Goal: Task Accomplishment & Management: Manage account settings

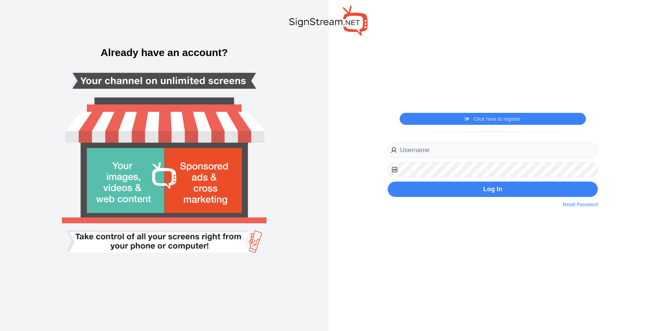
click at [453, 158] on div "Log In Reset Password" at bounding box center [493, 170] width 210 height 54
click at [444, 150] on input "email" at bounding box center [493, 150] width 210 height 15
type input "[PERSON_NAME][EMAIL_ADDRESS][DOMAIN_NAME]"
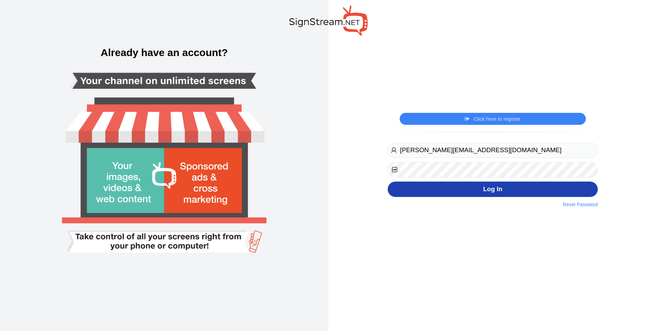
click at [451, 194] on button "Log In" at bounding box center [493, 189] width 210 height 15
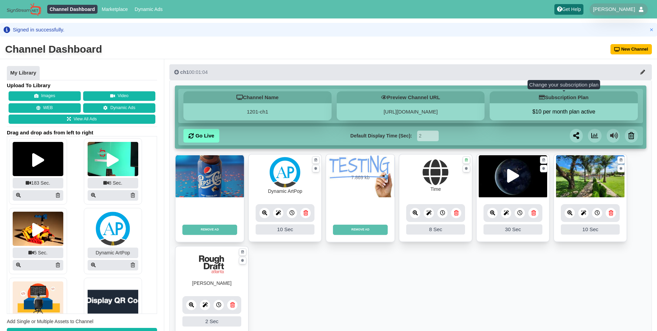
click at [576, 115] on div "$10 per month plan active" at bounding box center [564, 111] width 148 height 17
click at [572, 112] on button "$10 per month plan active" at bounding box center [564, 111] width 148 height 7
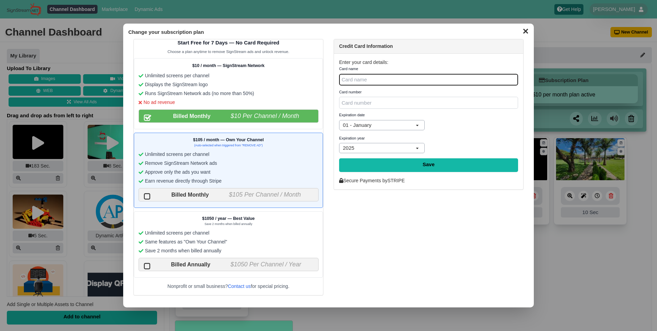
click at [527, 33] on button "✕" at bounding box center [525, 30] width 13 height 10
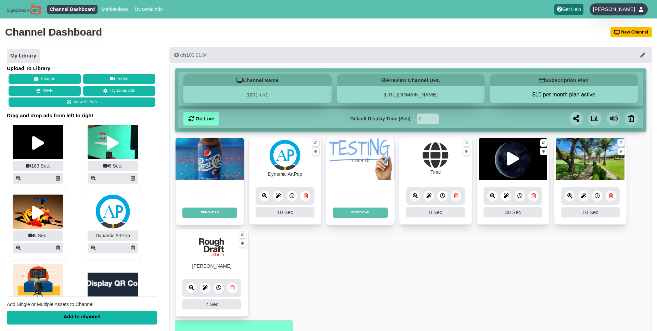
click at [610, 13] on div "Fayzan Wasim" at bounding box center [618, 9] width 58 height 12
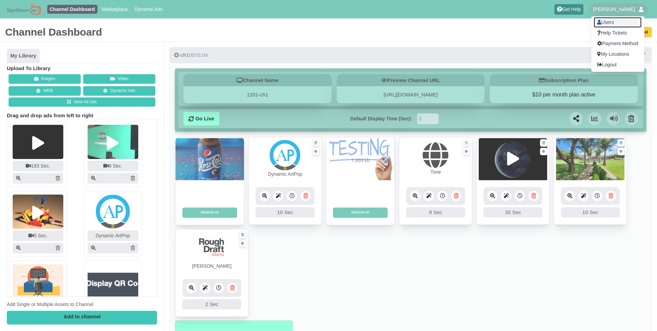
click at [615, 23] on link "Users" at bounding box center [618, 22] width 48 height 11
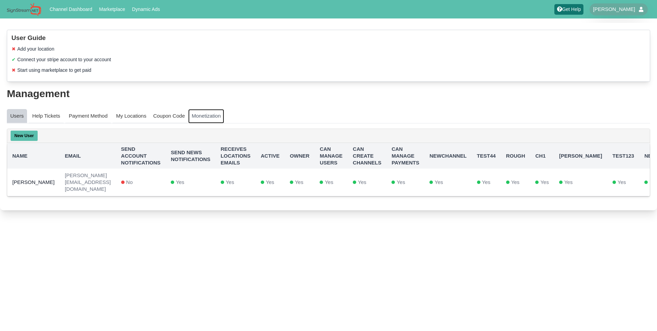
click at [216, 120] on link "Monetization" at bounding box center [206, 116] width 36 height 14
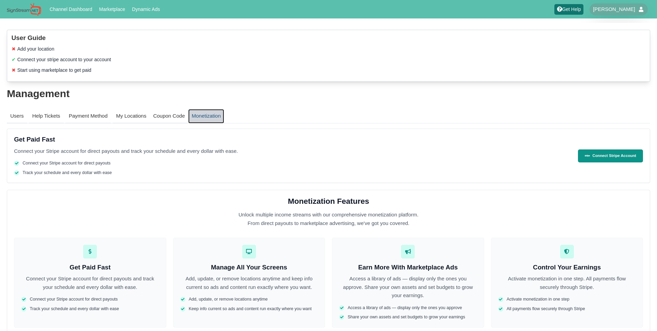
scroll to position [19, 0]
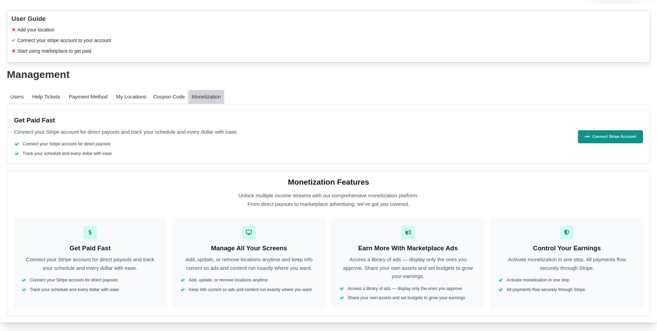
click at [365, 164] on div "Get Paid Fast Connect your Stripe account for direct payouts and track your sch…" at bounding box center [328, 136] width 643 height 54
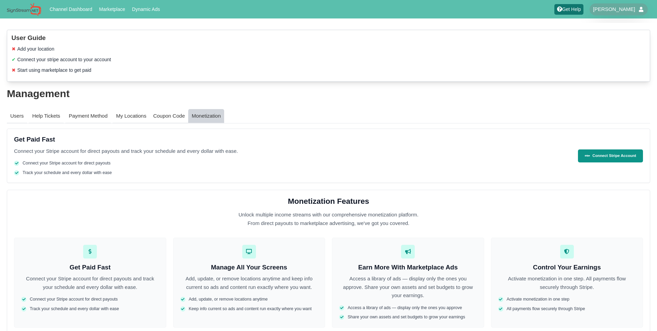
scroll to position [15, 0]
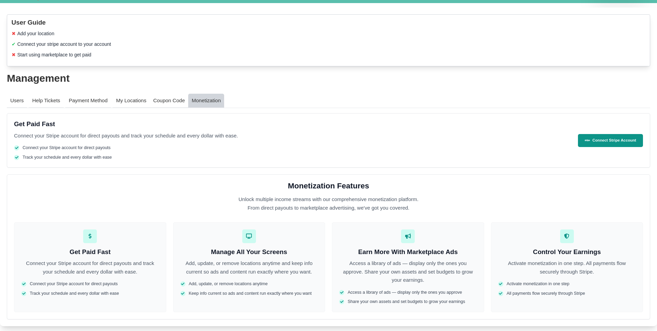
click at [564, 164] on div "Get Paid Fast Connect your Stripe account for direct payouts and track your sch…" at bounding box center [328, 140] width 643 height 54
click at [602, 142] on span "Connect Stripe Account" at bounding box center [614, 141] width 44 height 6
